Goal: Register for event/course

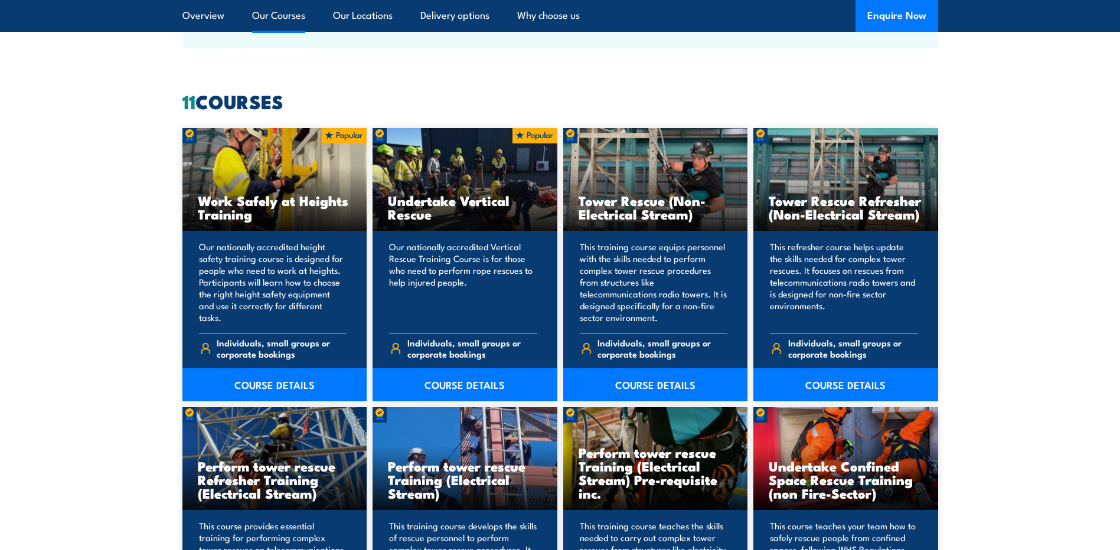
scroll to position [827, 0]
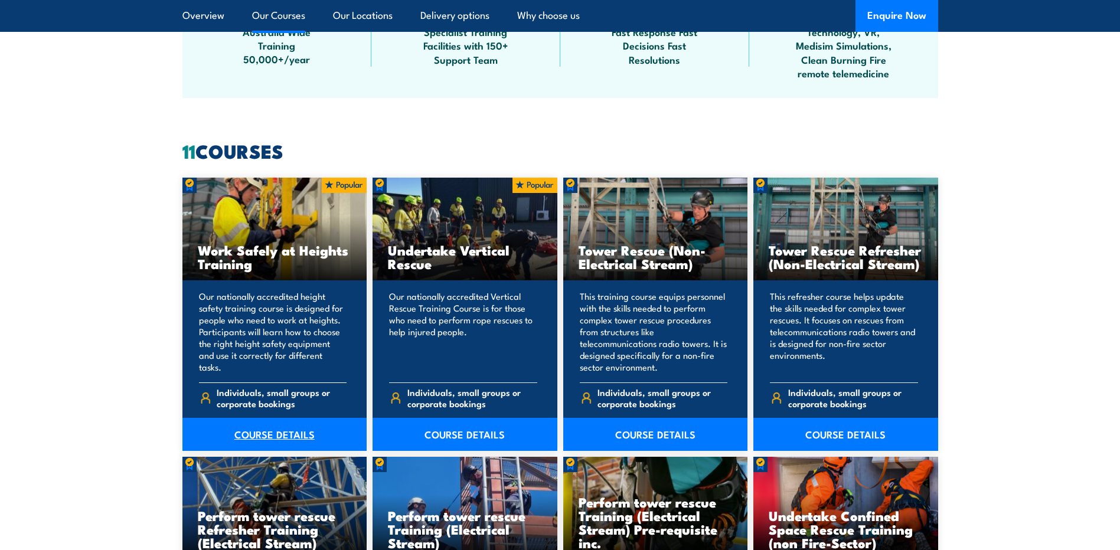
click at [254, 436] on link "COURSE DETAILS" at bounding box center [274, 434] width 185 height 33
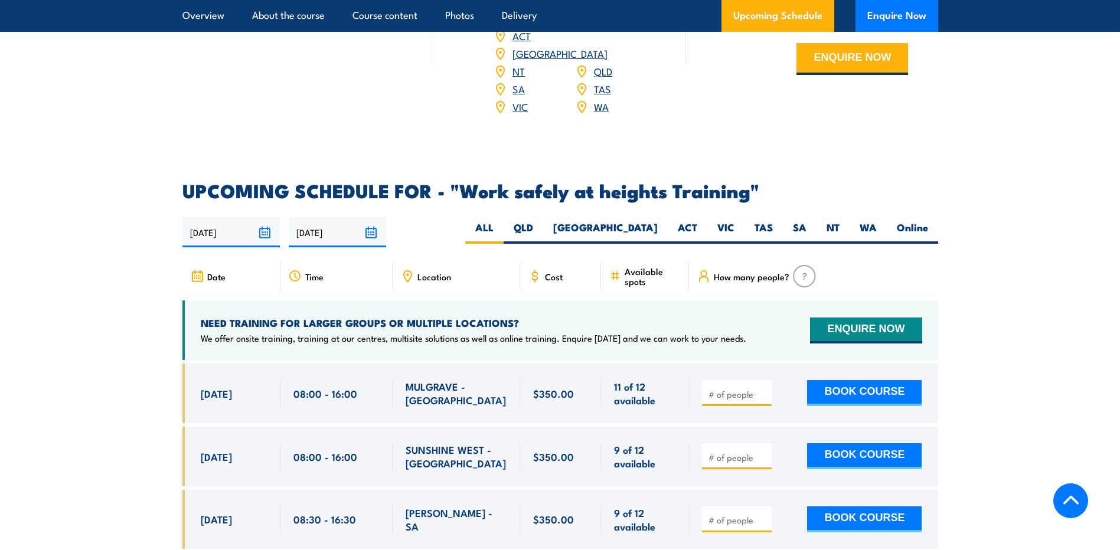
scroll to position [1713, 0]
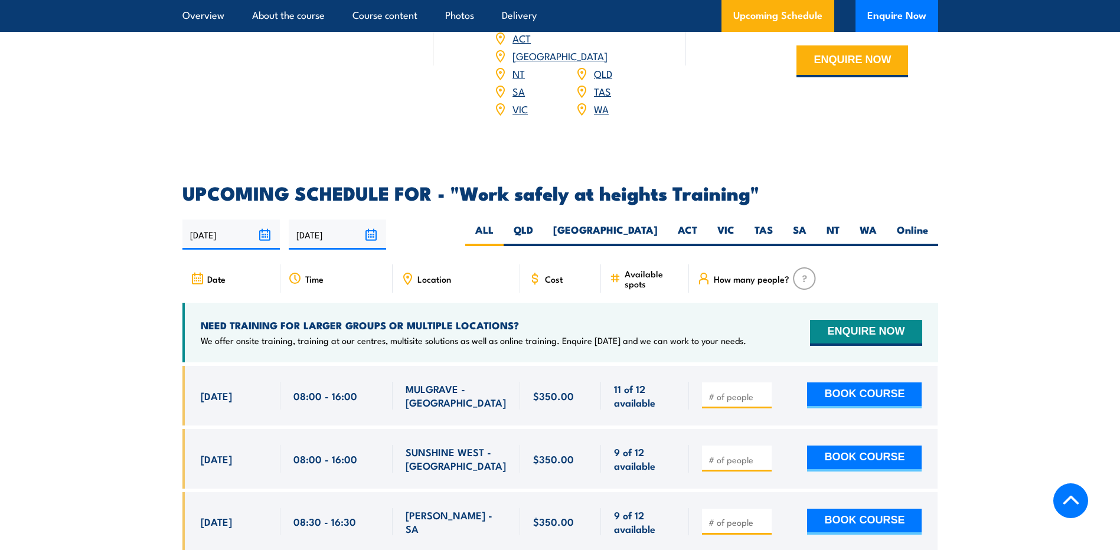
click at [442, 274] on span "Location" at bounding box center [435, 279] width 34 height 10
click at [647, 223] on label "NSW" at bounding box center [605, 234] width 125 height 23
click at [658, 223] on input "NSW" at bounding box center [662, 227] width 8 height 8
radio input "true"
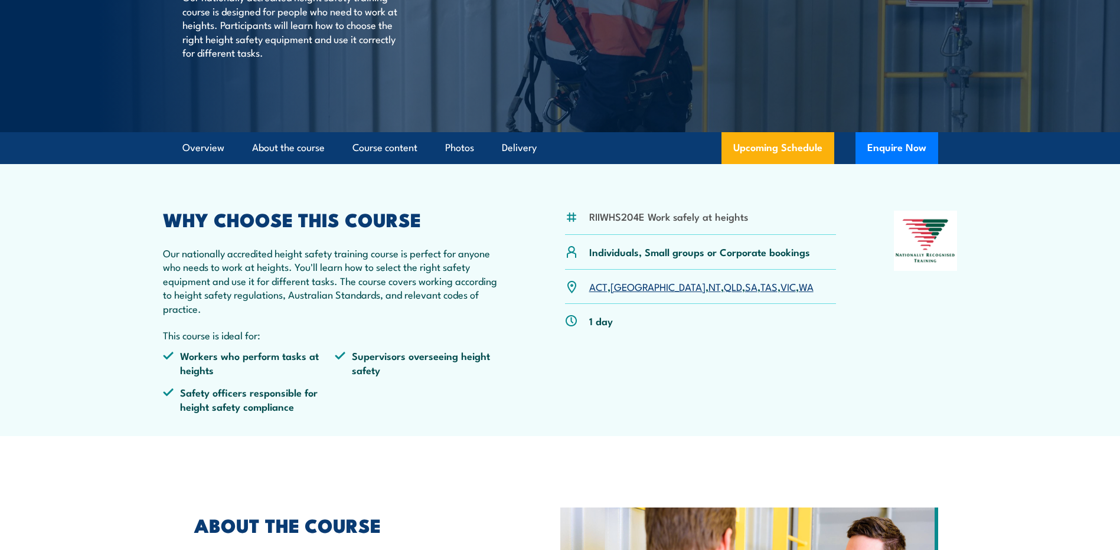
scroll to position [107, 0]
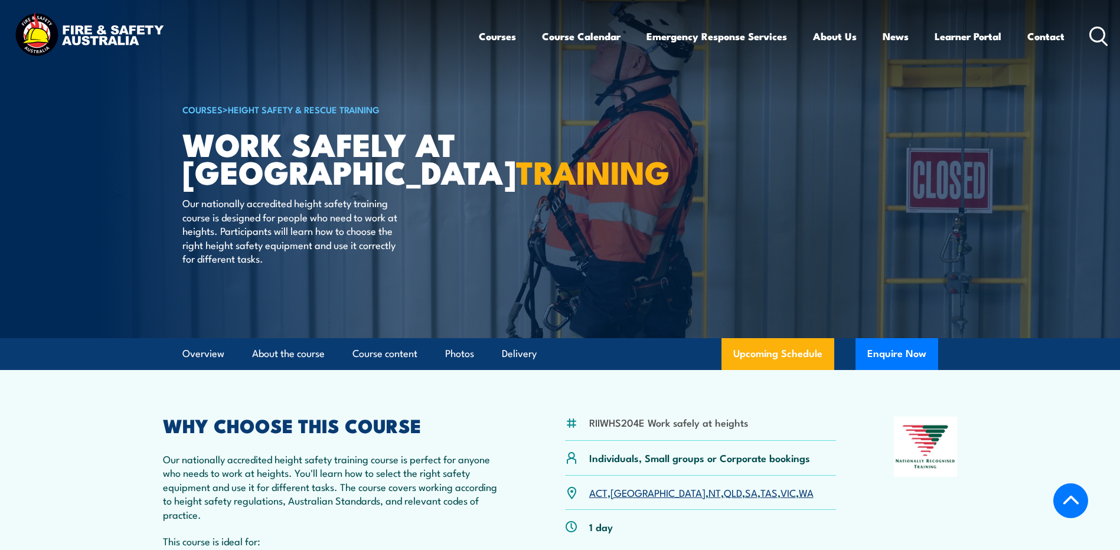
scroll to position [1713, 0]
